Goal: Task Accomplishment & Management: Manage account settings

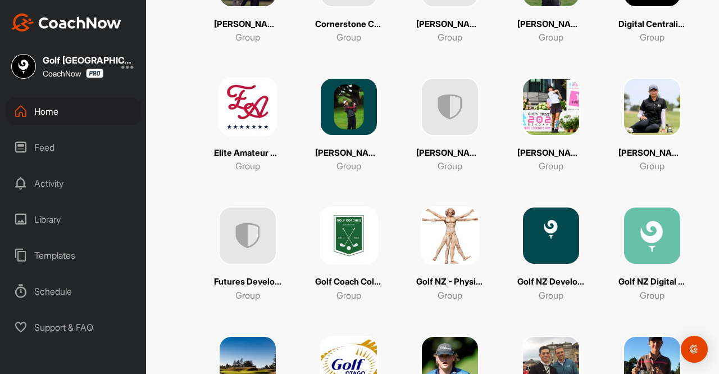
scroll to position [597, 0]
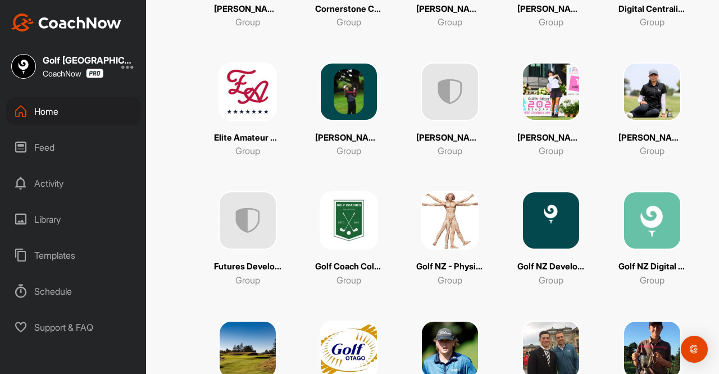
click at [649, 224] on img at bounding box center [652, 220] width 58 height 58
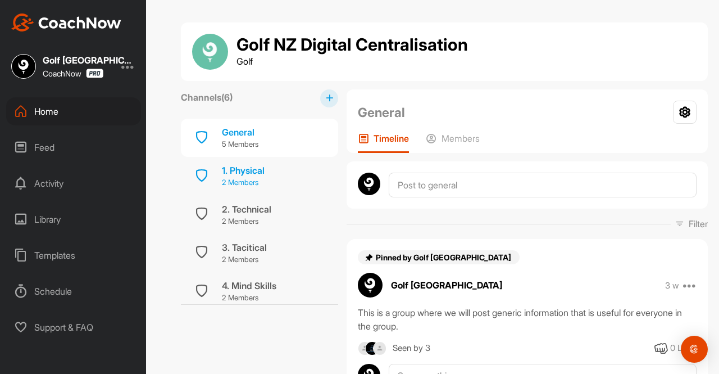
click at [262, 179] on p "2 Members" at bounding box center [243, 182] width 43 height 11
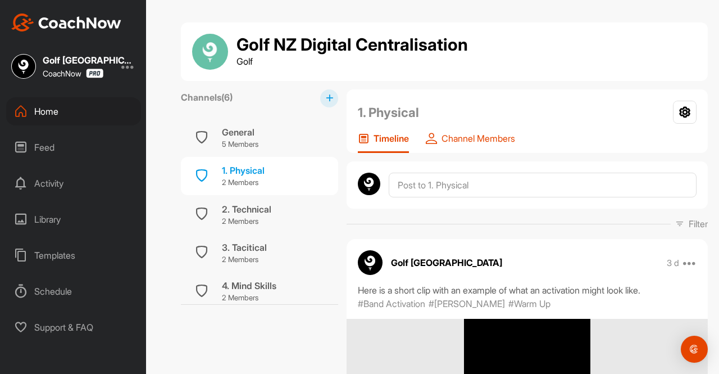
click at [466, 134] on p "Channel Members" at bounding box center [479, 138] width 74 height 11
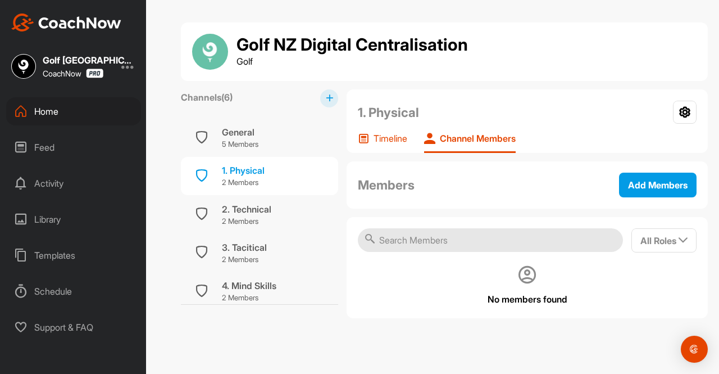
click at [395, 142] on p "Timeline" at bounding box center [391, 138] width 34 height 11
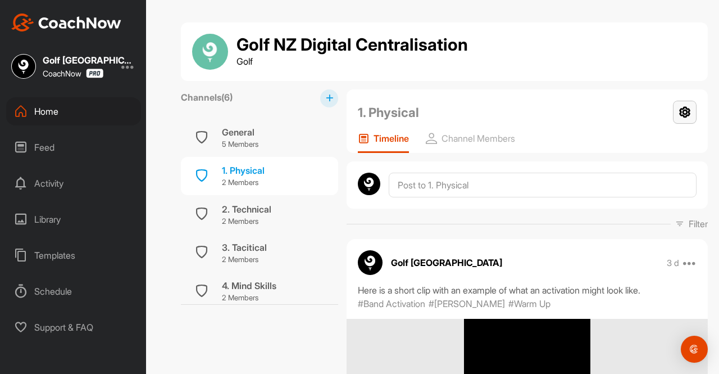
click at [676, 113] on icon at bounding box center [685, 112] width 24 height 23
click at [652, 144] on li "Settings" at bounding box center [669, 144] width 55 height 36
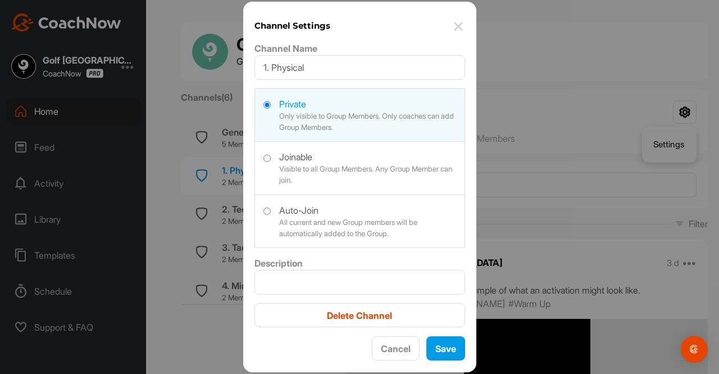
click at [314, 217] on label at bounding box center [360, 220] width 210 height 50
click at [271, 215] on input "radio" at bounding box center [266, 210] width 7 height 7
radio input "true"
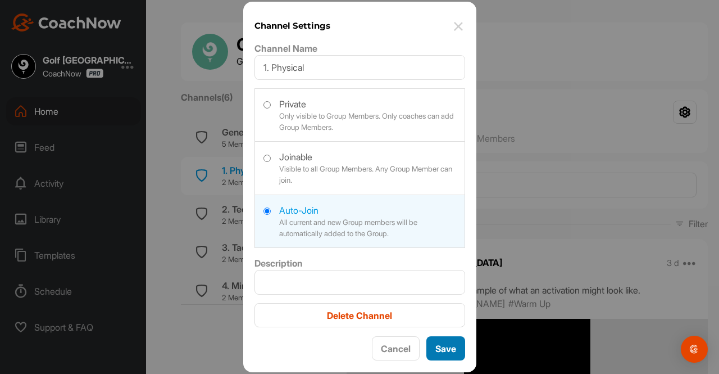
click at [445, 348] on button "Save" at bounding box center [445, 348] width 39 height 24
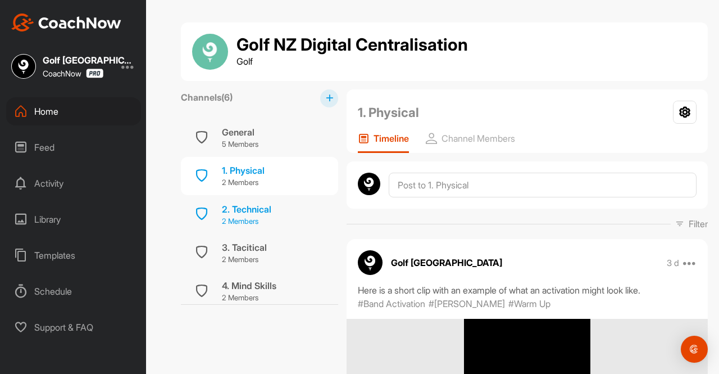
click at [279, 214] on div "2. Technical 2 Members" at bounding box center [259, 214] width 157 height 38
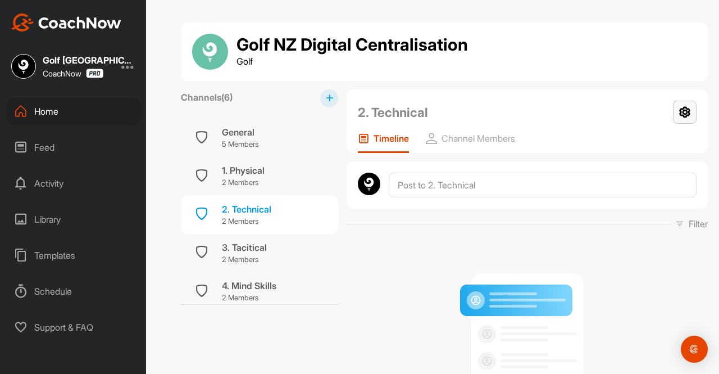
click at [680, 112] on icon at bounding box center [685, 112] width 24 height 23
click at [663, 145] on li "Settings" at bounding box center [669, 144] width 55 height 36
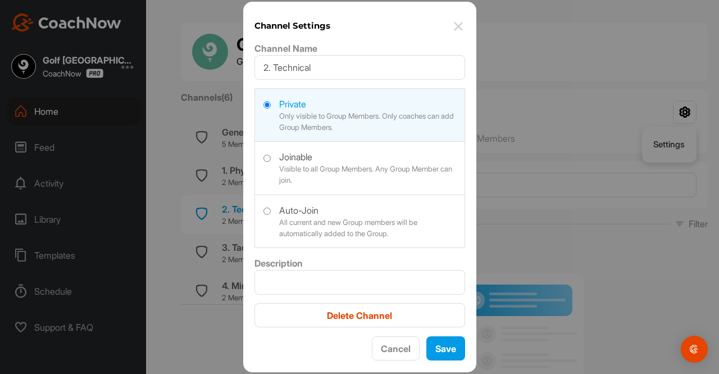
click at [379, 216] on label at bounding box center [360, 220] width 210 height 50
click at [271, 215] on input "radio" at bounding box center [266, 210] width 7 height 7
radio input "true"
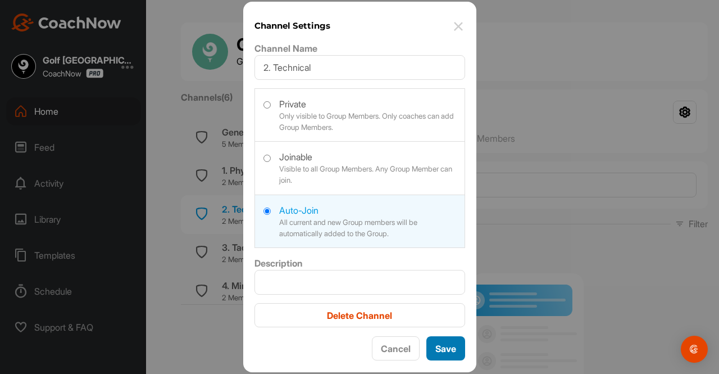
click at [447, 352] on button "Save" at bounding box center [445, 348] width 39 height 24
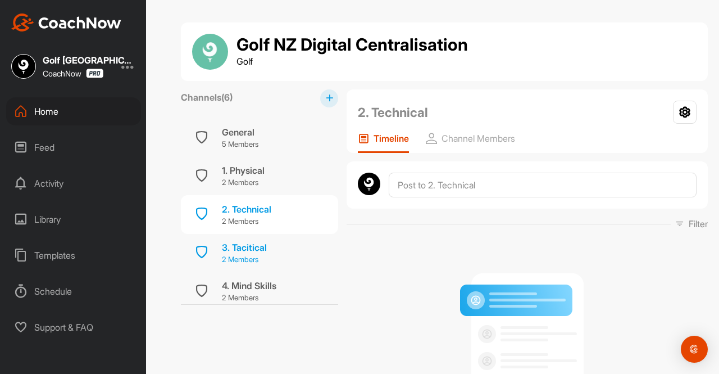
click at [260, 251] on div "3. Tacitical" at bounding box center [244, 246] width 45 height 13
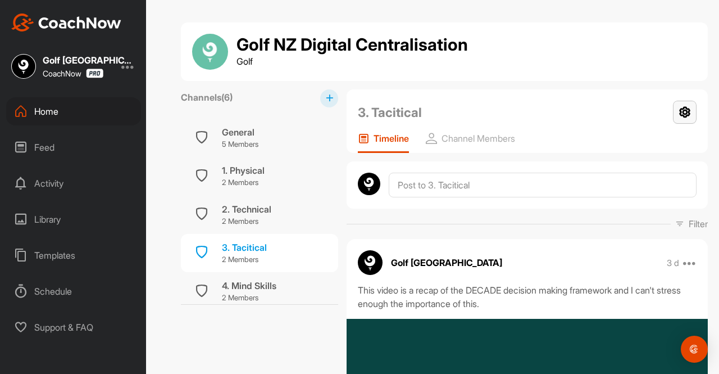
click at [677, 114] on icon at bounding box center [685, 112] width 24 height 23
click at [648, 143] on li "Settings" at bounding box center [669, 144] width 55 height 36
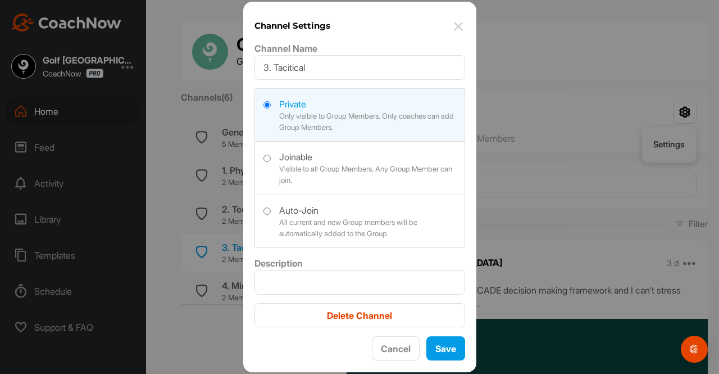
click at [380, 224] on label at bounding box center [360, 220] width 210 height 50
click at [271, 215] on input "radio" at bounding box center [266, 210] width 7 height 7
radio input "true"
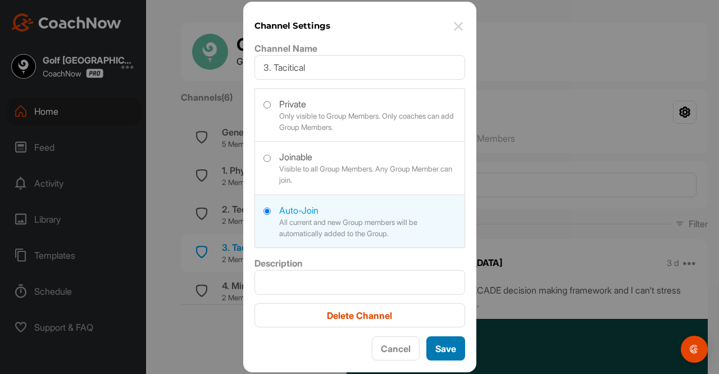
click at [444, 347] on button "Save" at bounding box center [445, 348] width 39 height 24
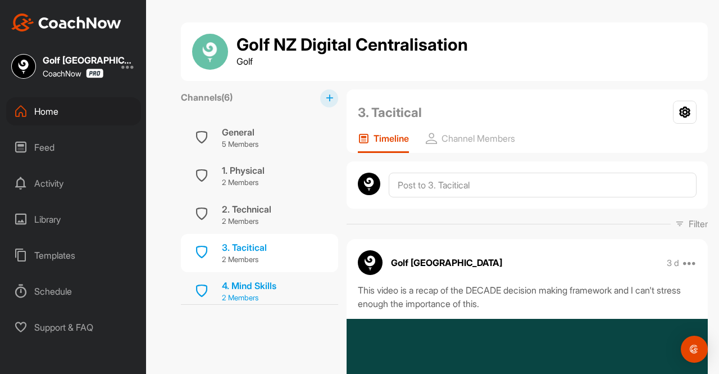
click at [267, 288] on div "4. Mind Skills" at bounding box center [249, 285] width 54 height 13
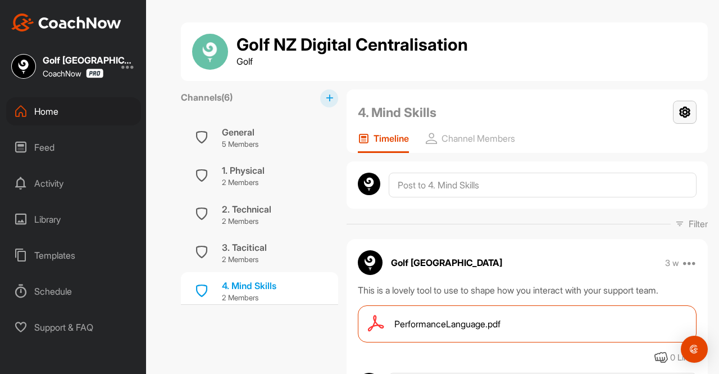
click at [679, 115] on icon at bounding box center [685, 112] width 24 height 23
click at [657, 144] on li "Settings" at bounding box center [669, 144] width 55 height 36
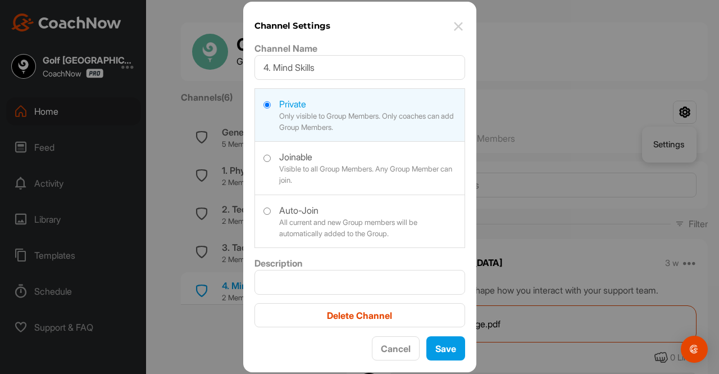
click at [344, 218] on label at bounding box center [360, 220] width 210 height 50
click at [271, 215] on input "radio" at bounding box center [266, 210] width 7 height 7
radio input "true"
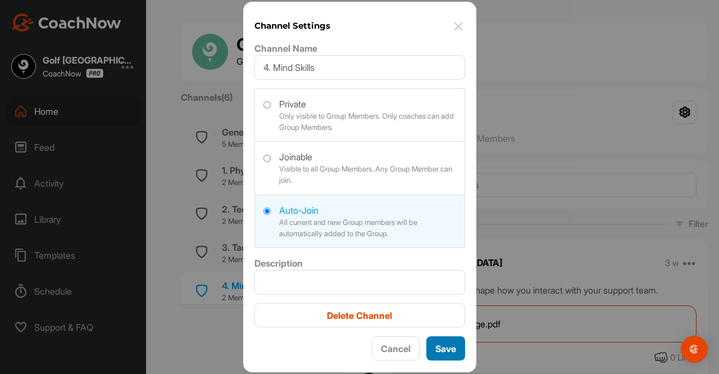
click at [445, 343] on button "Save" at bounding box center [445, 348] width 39 height 24
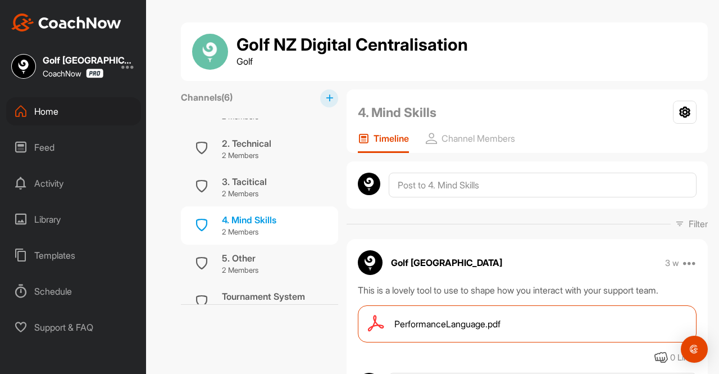
scroll to position [80, 0]
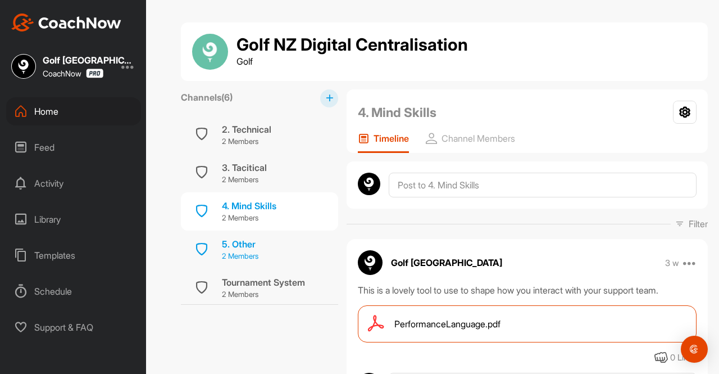
click at [267, 242] on div "5. Other 2 Members" at bounding box center [259, 249] width 157 height 38
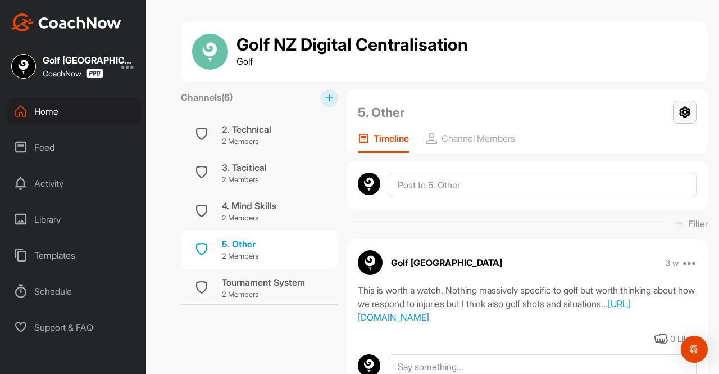
click at [686, 106] on icon at bounding box center [685, 112] width 24 height 23
click at [648, 144] on li "Settings" at bounding box center [669, 144] width 55 height 36
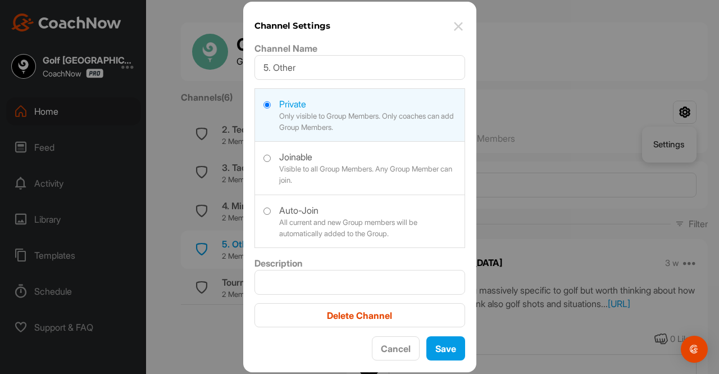
click at [380, 215] on label at bounding box center [360, 220] width 210 height 50
click at [271, 215] on input "radio" at bounding box center [266, 210] width 7 height 7
radio input "true"
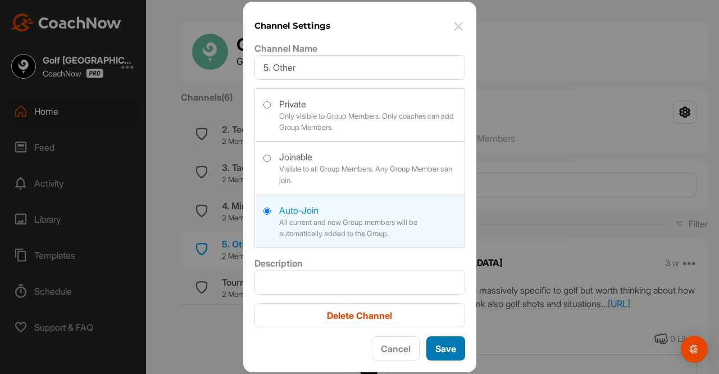
click at [445, 342] on button "Save" at bounding box center [445, 348] width 39 height 24
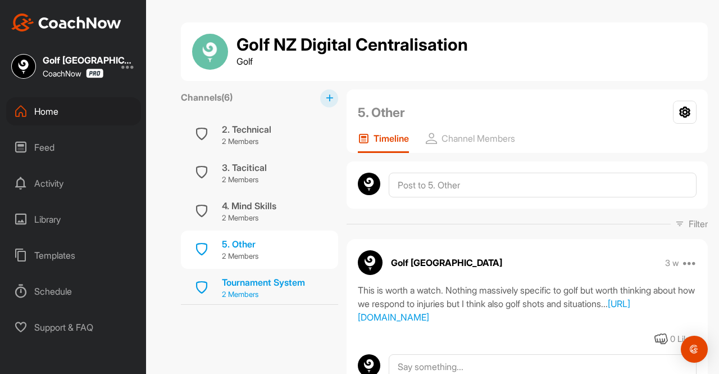
click at [272, 278] on div "Tournament System" at bounding box center [263, 281] width 83 height 13
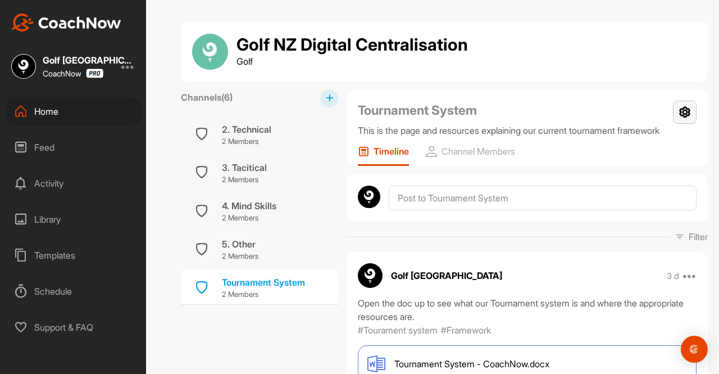
click at [685, 112] on icon at bounding box center [685, 112] width 24 height 23
click at [656, 144] on li "Settings" at bounding box center [669, 144] width 55 height 36
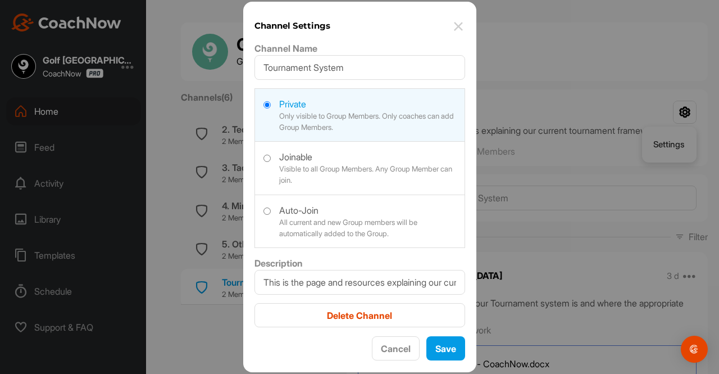
click at [340, 229] on label at bounding box center [360, 220] width 210 height 50
click at [271, 215] on input "radio" at bounding box center [266, 210] width 7 height 7
radio input "true"
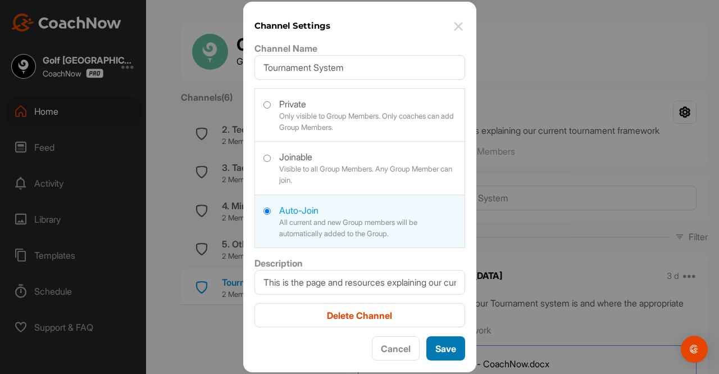
click at [442, 348] on button "Save" at bounding box center [445, 348] width 39 height 24
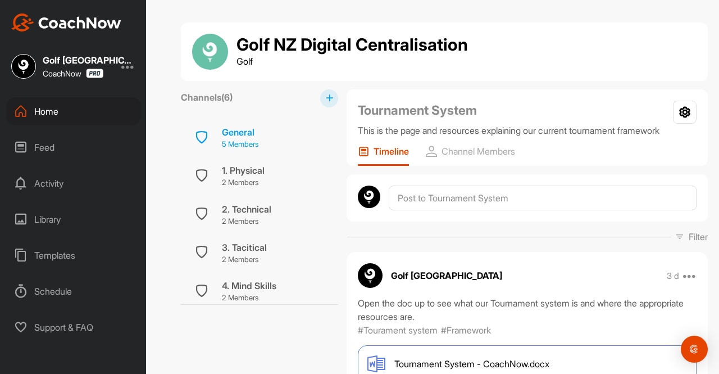
click at [256, 136] on div "General" at bounding box center [240, 131] width 37 height 13
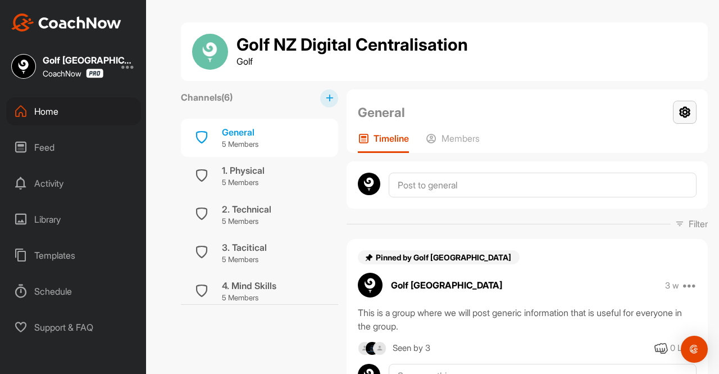
click at [685, 108] on icon at bounding box center [685, 112] width 24 height 23
click at [636, 151] on li "Group Settings" at bounding box center [652, 144] width 92 height 36
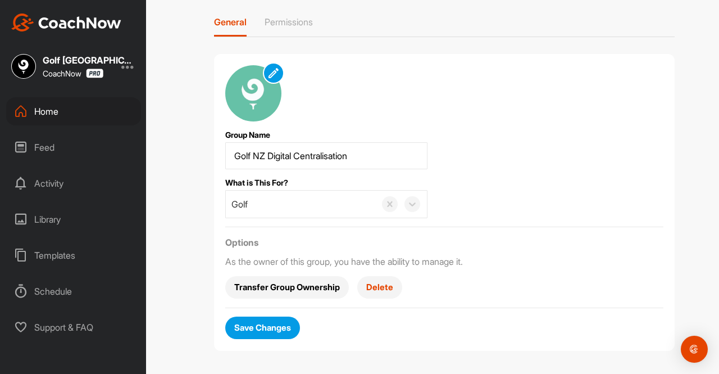
scroll to position [7, 0]
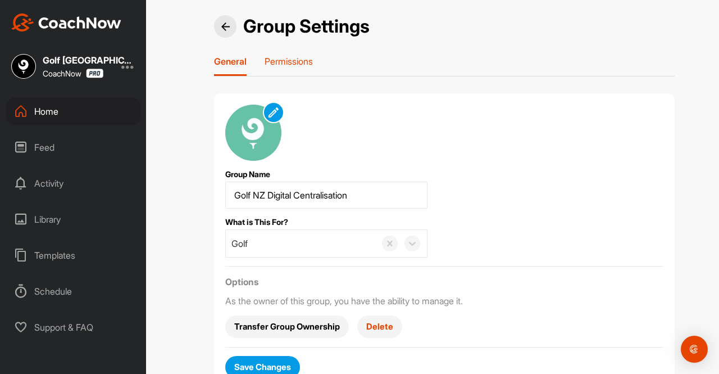
click at [292, 60] on p "Permissions" at bounding box center [289, 61] width 48 height 11
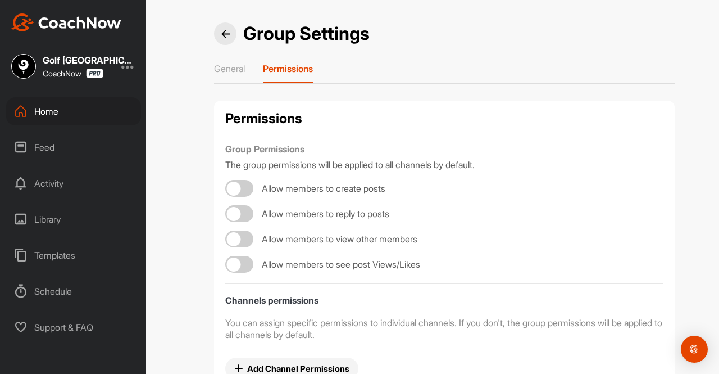
checkbox input "true"
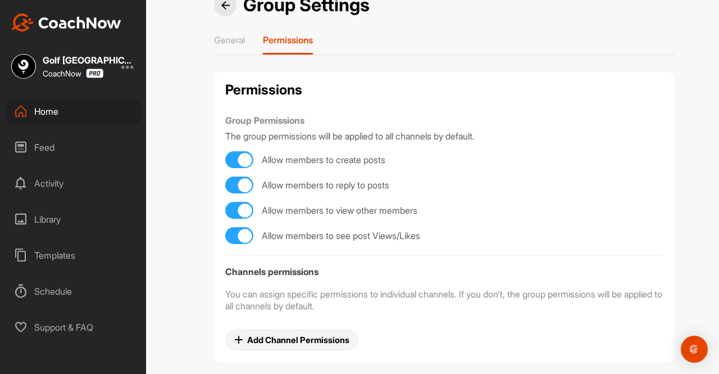
scroll to position [30, 0]
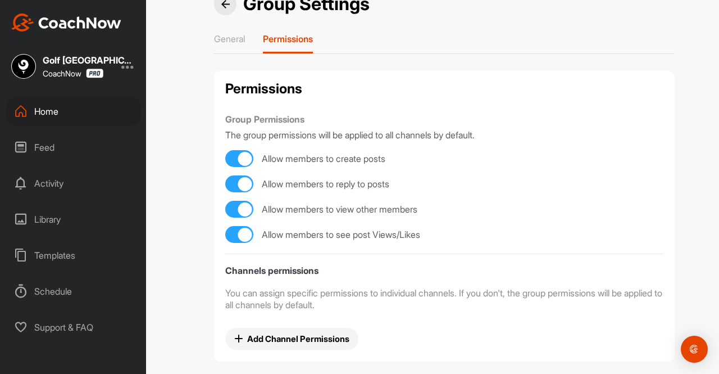
click at [226, 162] on div at bounding box center [239, 158] width 28 height 17
checkbox input "false"
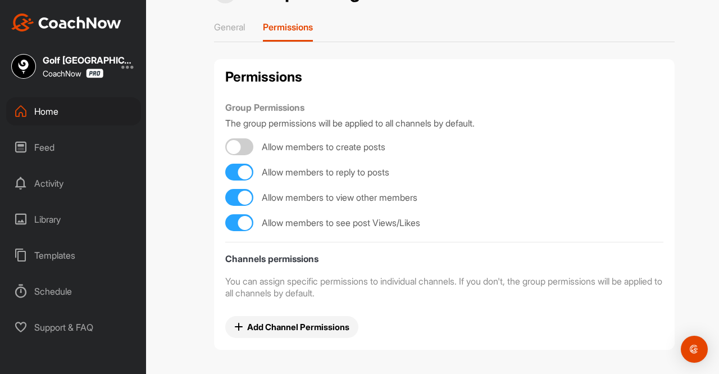
scroll to position [0, 0]
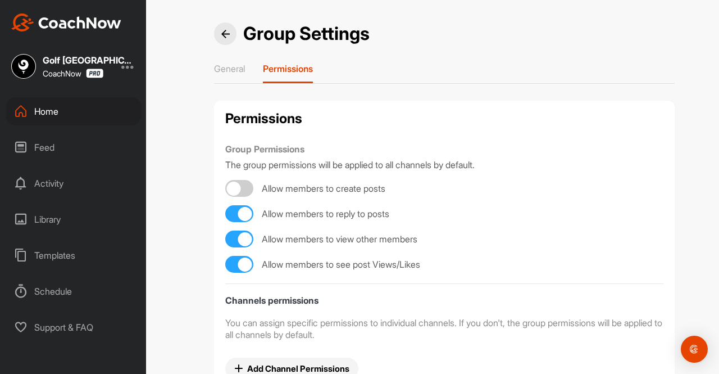
click at [221, 33] on img at bounding box center [225, 34] width 8 height 8
